Goal: Task Accomplishment & Management: Use online tool/utility

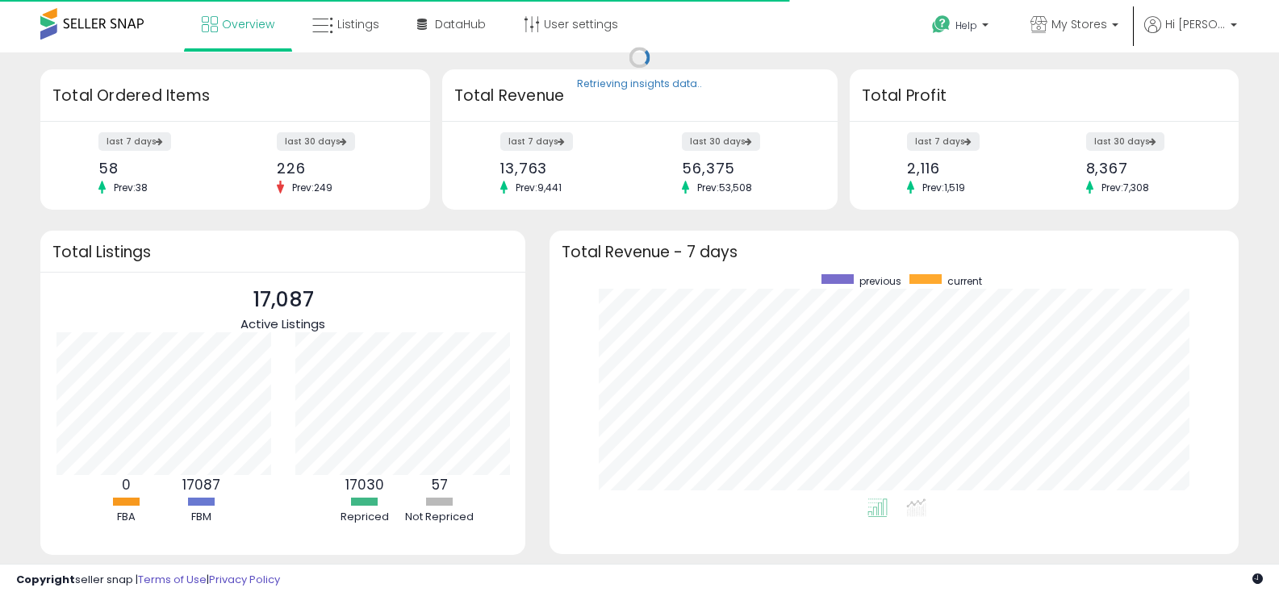
scroll to position [224, 657]
click at [348, 32] on link "Listings" at bounding box center [345, 24] width 91 height 48
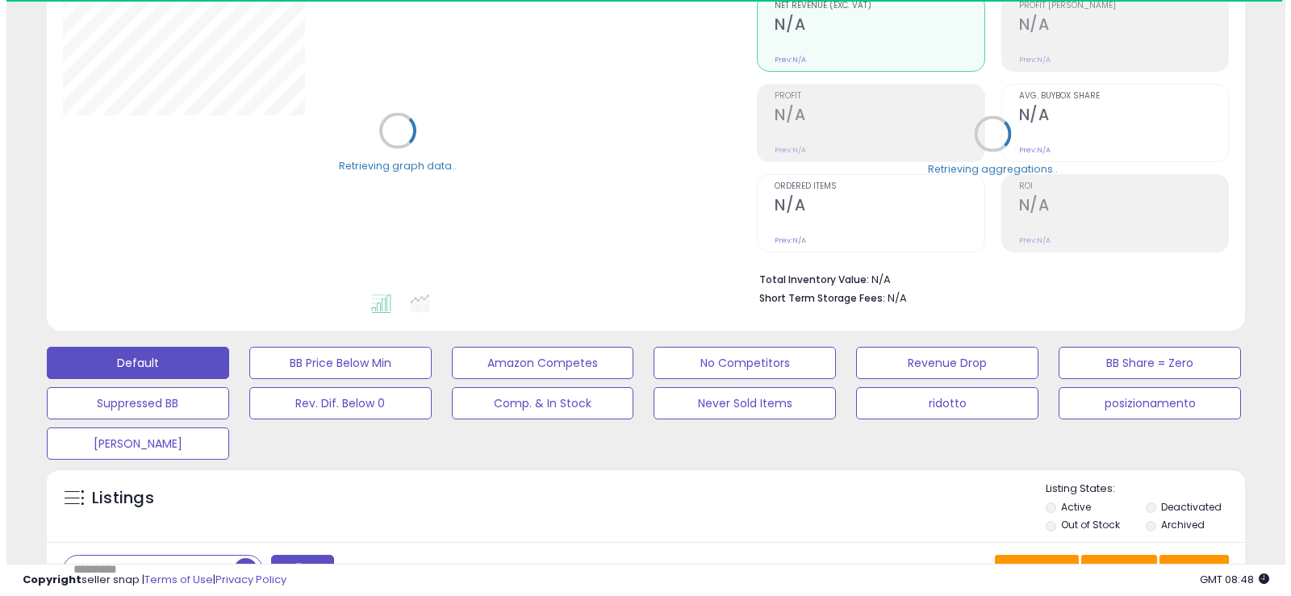
scroll to position [323, 0]
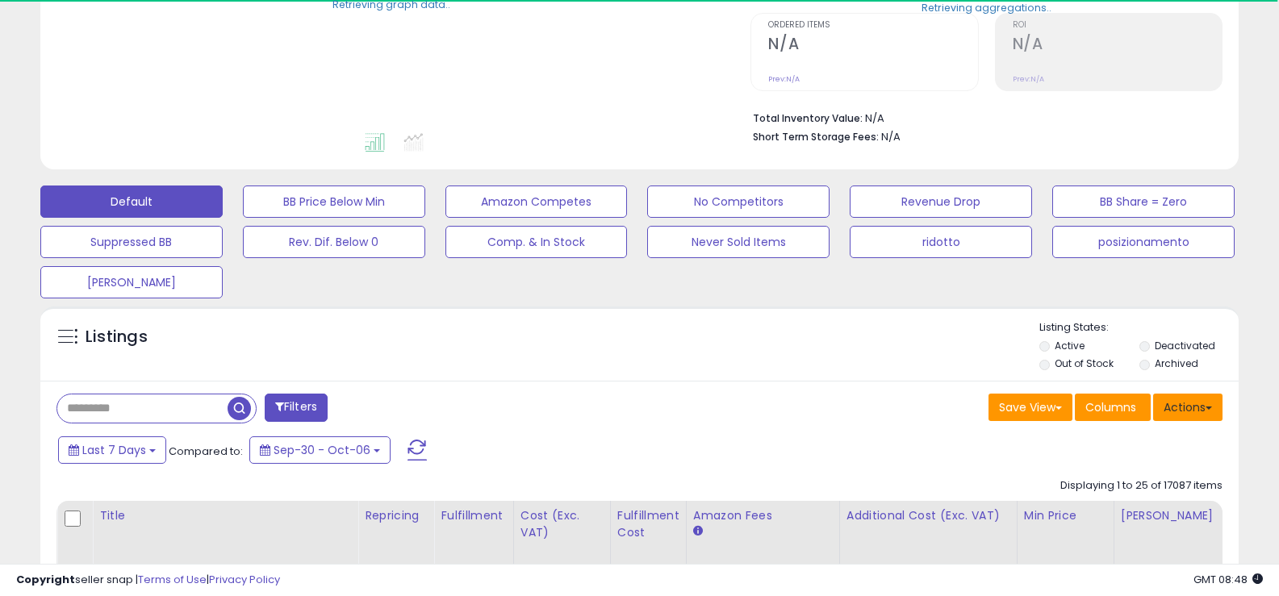
click at [1181, 394] on button "Actions" at bounding box center [1187, 407] width 69 height 27
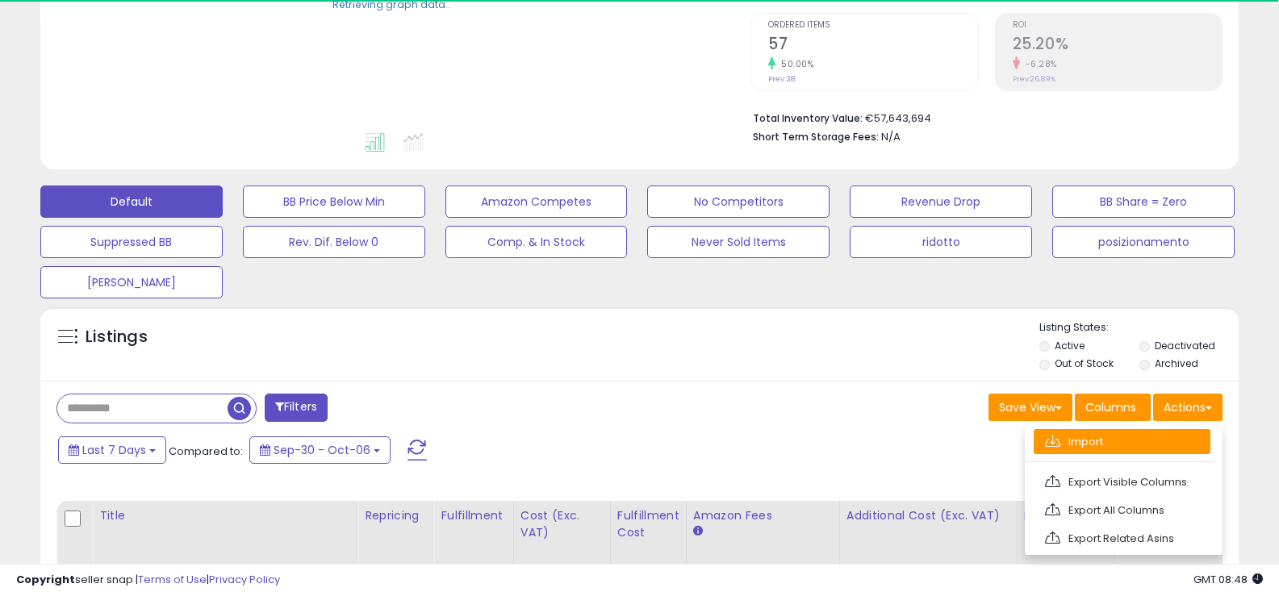
click at [1114, 436] on link "Import" at bounding box center [1121, 441] width 177 height 25
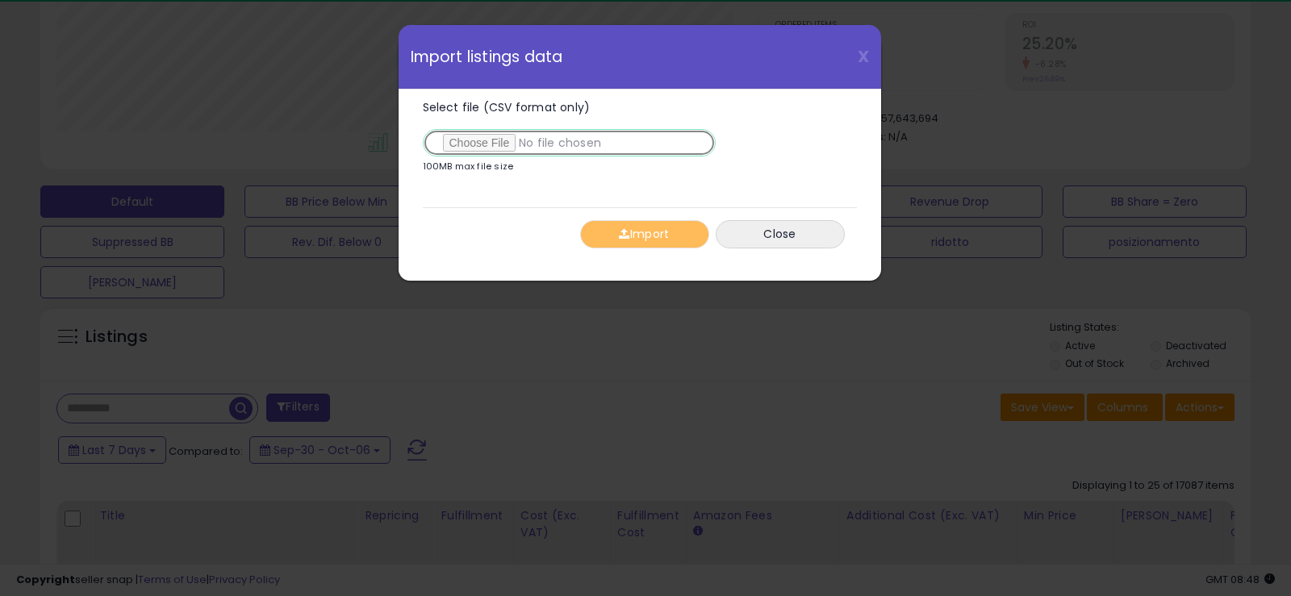
click at [479, 144] on input "Select file (CSV format only)" at bounding box center [569, 142] width 293 height 27
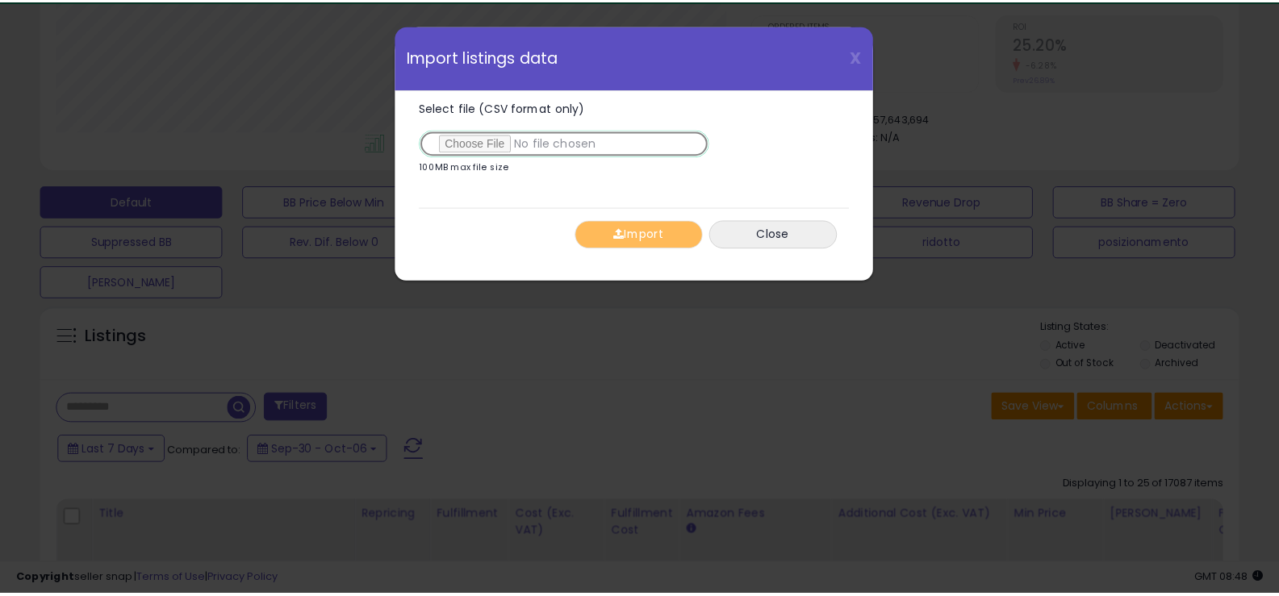
scroll to position [331, 701]
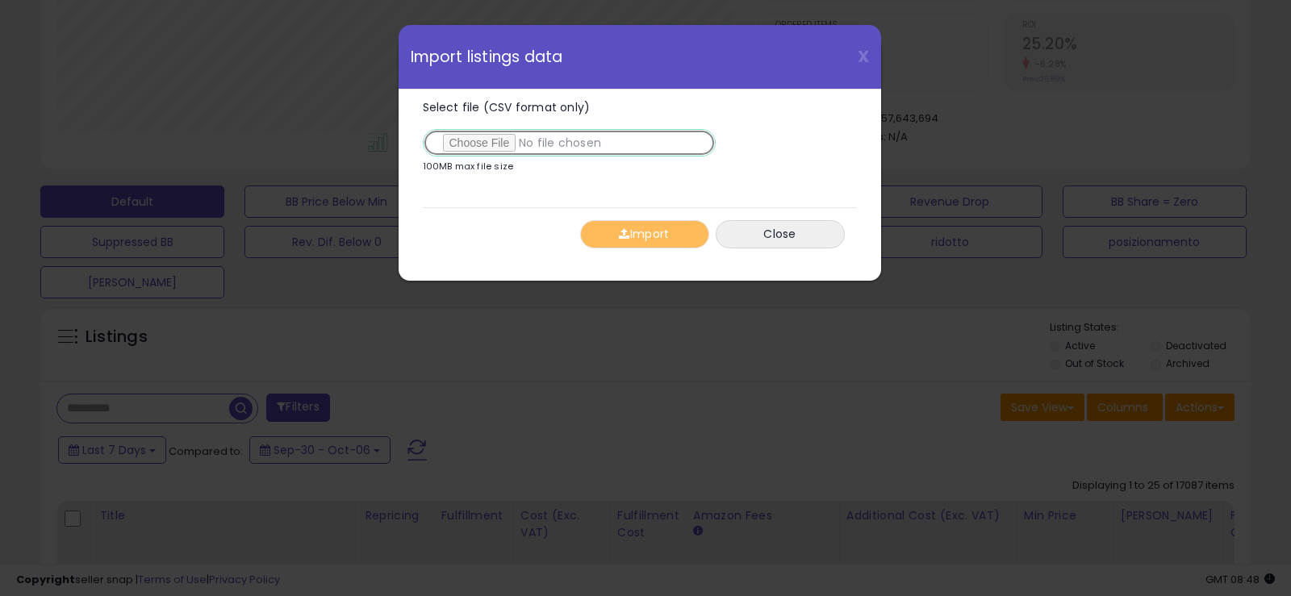
type input "**********"
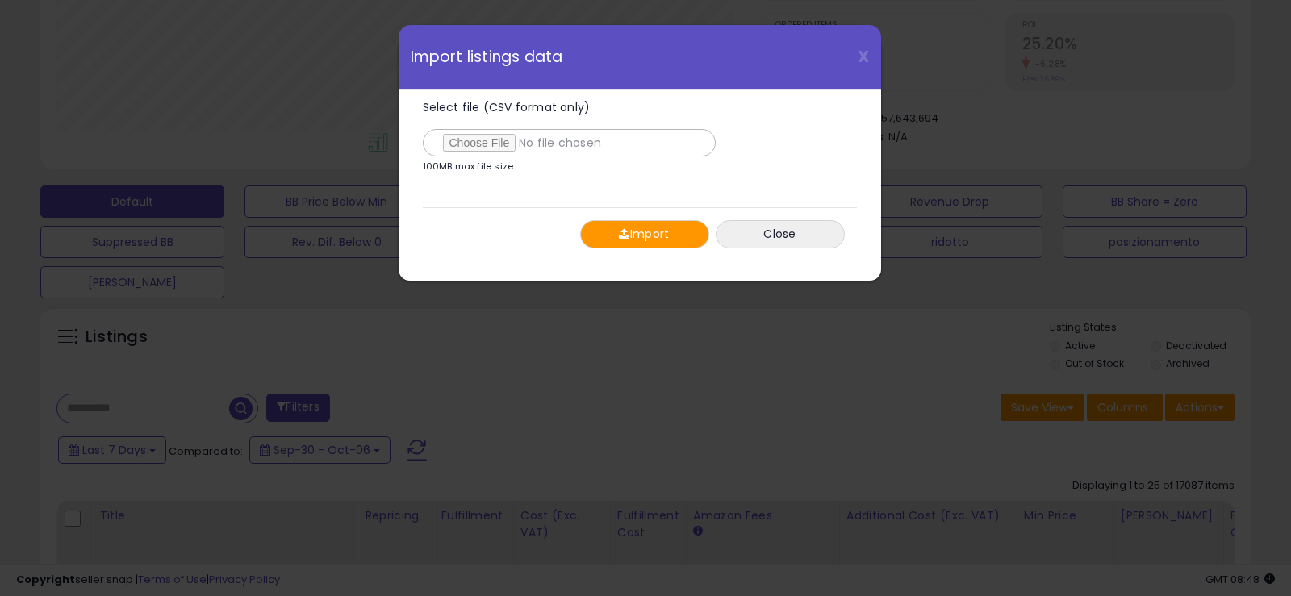
click at [657, 235] on button "Import" at bounding box center [644, 234] width 129 height 28
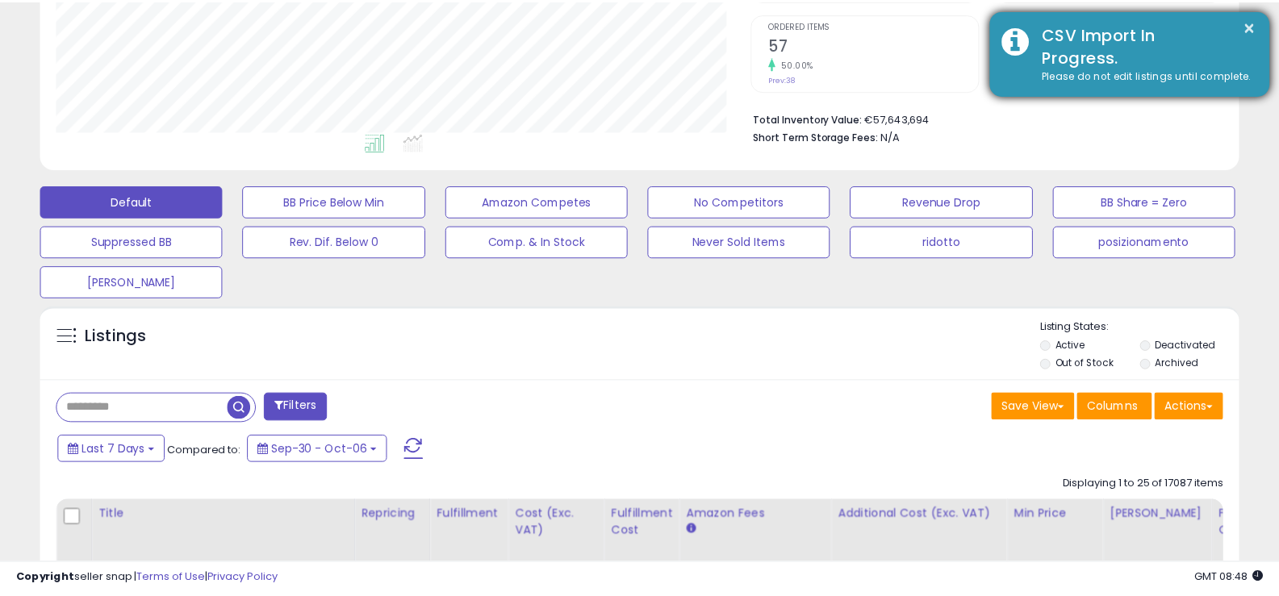
scroll to position [806309, 805946]
